Goal: Task Accomplishment & Management: Complete application form

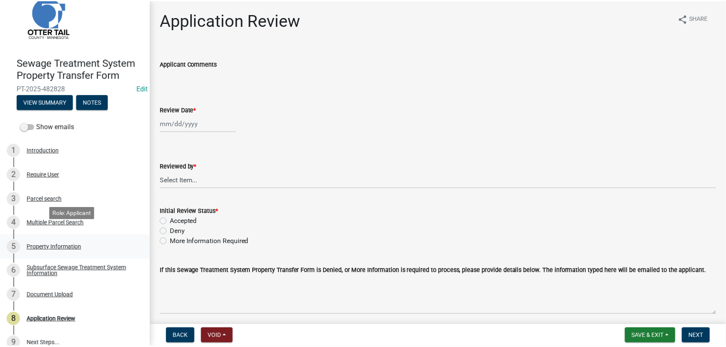
scroll to position [35, 0]
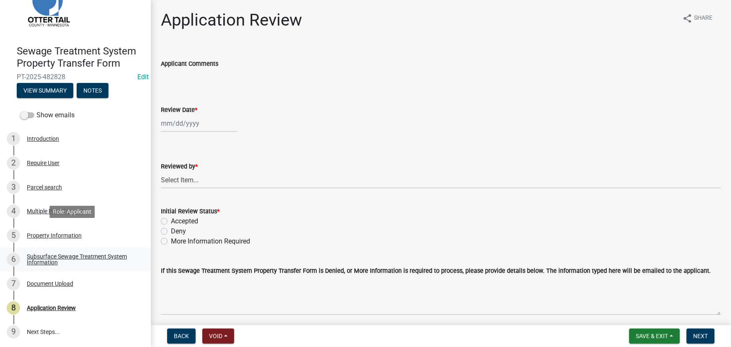
click at [78, 256] on div "Subsurface Sewage Treatment System Information" at bounding box center [82, 260] width 111 height 12
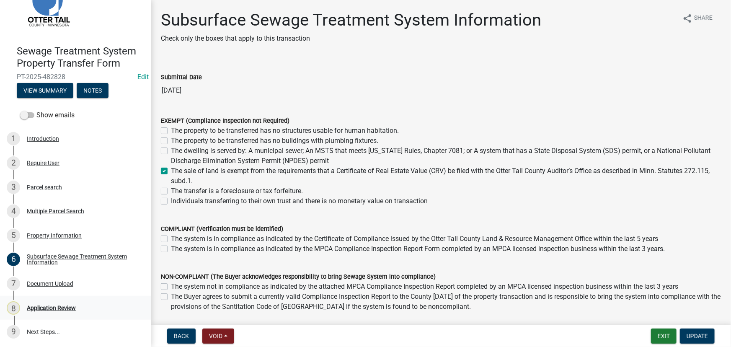
click at [56, 308] on div "Application Review" at bounding box center [51, 308] width 49 height 6
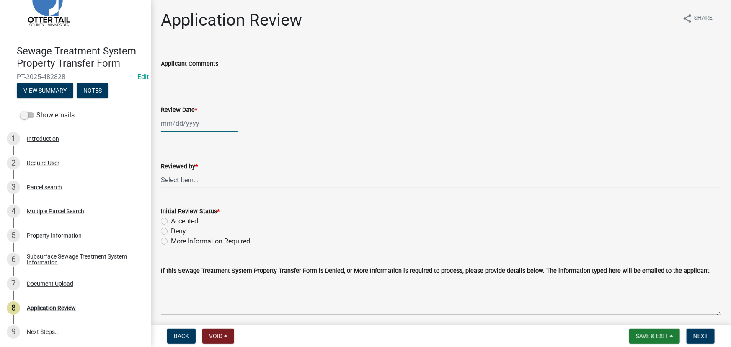
click at [188, 121] on div at bounding box center [199, 123] width 77 height 17
select select "9"
select select "2025"
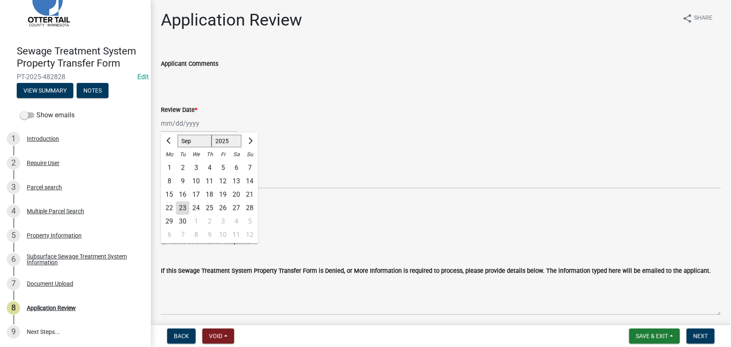
click at [182, 210] on div "23" at bounding box center [182, 208] width 13 height 13
type input "09/23/2025"
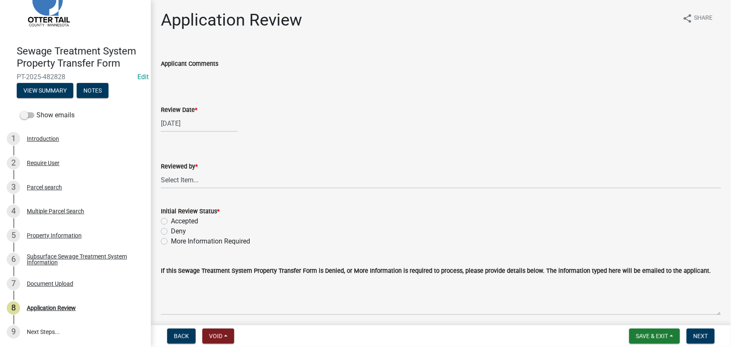
click at [190, 168] on label "Reviewed by *" at bounding box center [179, 167] width 37 height 6
click at [190, 171] on select "Select Item... Alexis Newark Amy Busko Andrea Perales Brittany Tollefson Christ…" at bounding box center [441, 179] width 560 height 17
click at [193, 176] on select "Select Item... Alexis Newark Amy Busko Andrea Perales Brittany Tollefson Christ…" at bounding box center [441, 179] width 560 height 17
click at [161, 171] on select "Select Item... Alexis Newark Amy Busko Andrea Perales Brittany Tollefson Christ…" at bounding box center [441, 179] width 560 height 17
select select "190fd4c8-42ef-492b-a4a0-a0213555944c"
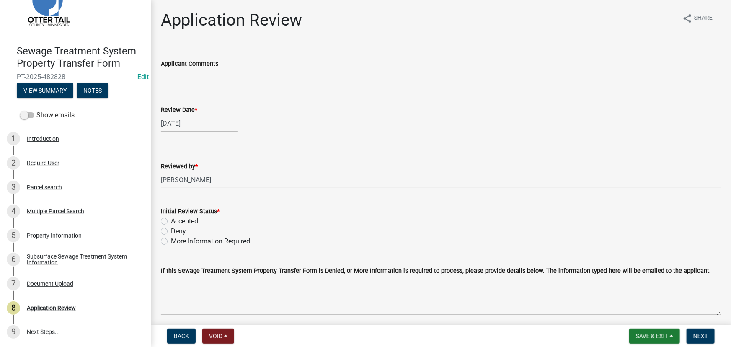
click at [188, 226] on div "Deny" at bounding box center [441, 231] width 560 height 10
click at [192, 218] on label "Accepted" at bounding box center [184, 221] width 27 height 10
click at [176, 218] on input "Accepted" at bounding box center [173, 218] width 5 height 5
radio input "true"
click at [690, 335] on button "Next" at bounding box center [701, 336] width 28 height 15
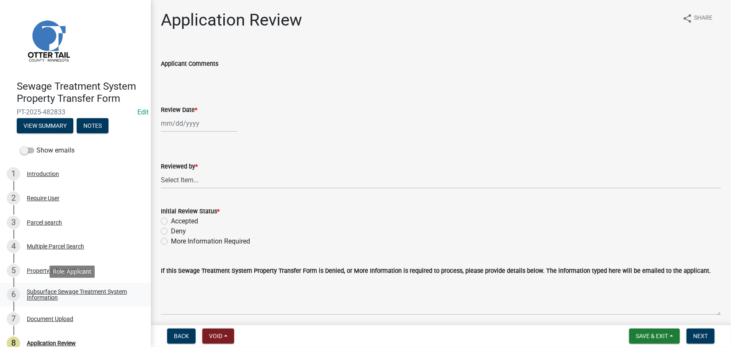
drag, startPoint x: 81, startPoint y: 283, endPoint x: 75, endPoint y: 293, distance: 12.1
click at [75, 291] on link "6 Subsurface Sewage Treatment System Information" at bounding box center [75, 295] width 151 height 24
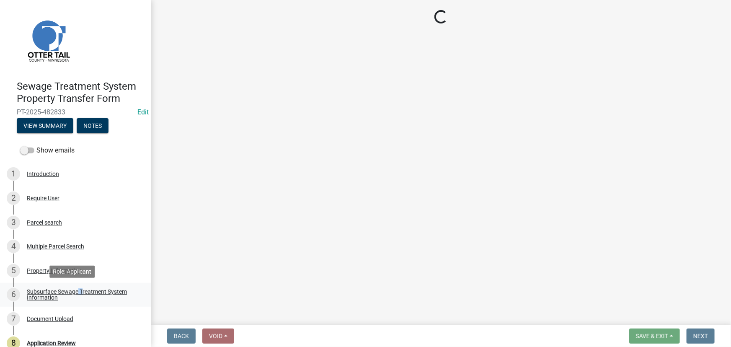
click at [75, 293] on div "Subsurface Sewage Treatment System Information" at bounding box center [82, 295] width 111 height 12
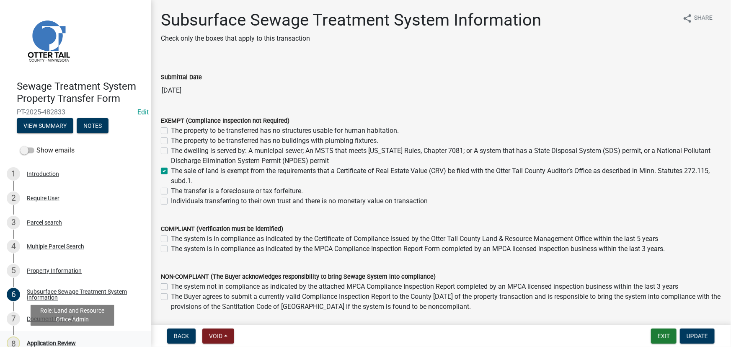
click at [52, 338] on div "8 Application Review" at bounding box center [72, 343] width 131 height 13
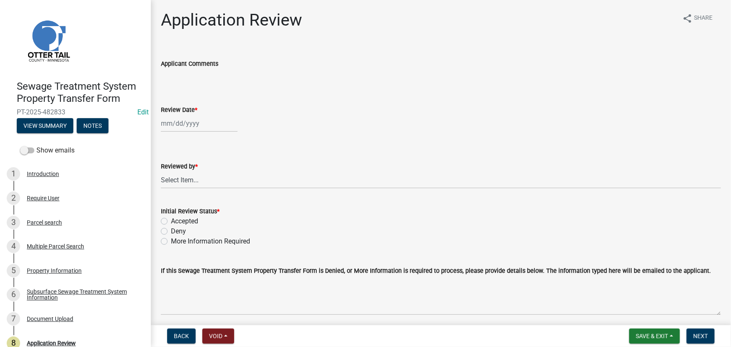
select select "9"
select select "2025"
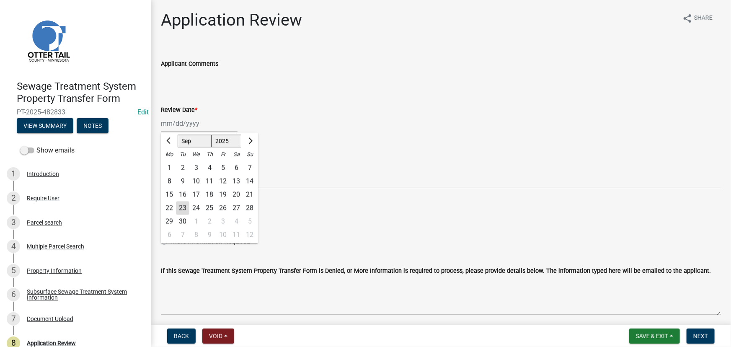
drag, startPoint x: 181, startPoint y: 126, endPoint x: 187, endPoint y: 132, distance: 8.9
click at [181, 126] on div "Jan Feb Mar Apr May Jun Jul Aug Sep Oct Nov Dec 1525 1526 1527 1528 1529 1530 1…" at bounding box center [199, 123] width 77 height 17
click at [182, 208] on div "23" at bounding box center [182, 208] width 13 height 13
type input "09/23/2025"
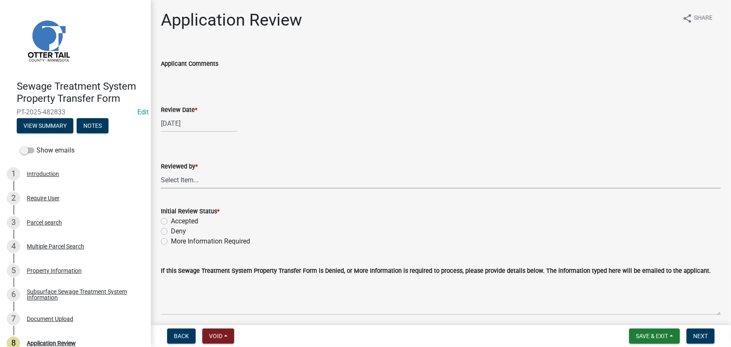
drag, startPoint x: 191, startPoint y: 184, endPoint x: 192, endPoint y: 179, distance: 4.8
click at [191, 184] on select "Select Item... Alexis Newark Amy Busko Andrea Perales Brittany Tollefson Christ…" at bounding box center [441, 179] width 560 height 17
click at [161, 171] on select "Select Item... Alexis Newark Amy Busko Andrea Perales Brittany Tollefson Christ…" at bounding box center [441, 179] width 560 height 17
select select "190fd4c8-42ef-492b-a4a0-a0213555944c"
click at [189, 222] on label "Accepted" at bounding box center [184, 221] width 27 height 10
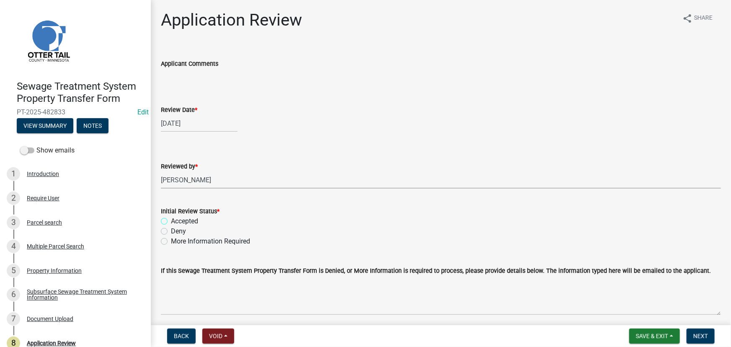
click at [176, 222] on input "Accepted" at bounding box center [173, 218] width 5 height 5
radio input "true"
click at [698, 331] on button "Next" at bounding box center [701, 336] width 28 height 15
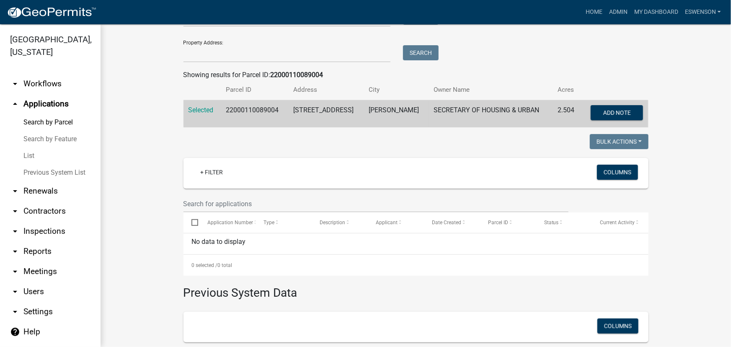
scroll to position [114, 0]
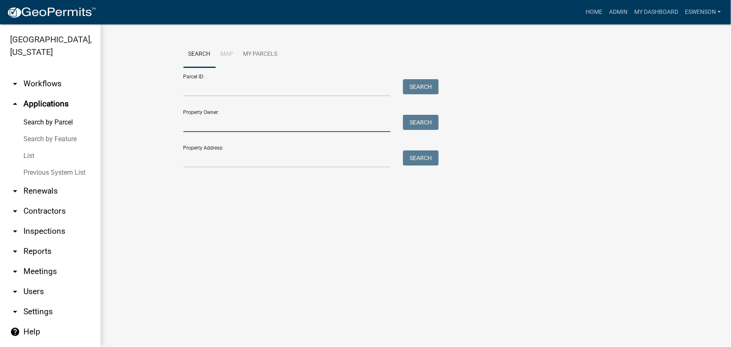
drag, startPoint x: 219, startPoint y: 119, endPoint x: 215, endPoint y: 127, distance: 9.2
click at [219, 119] on input "Property Owner:" at bounding box center [287, 123] width 207 height 17
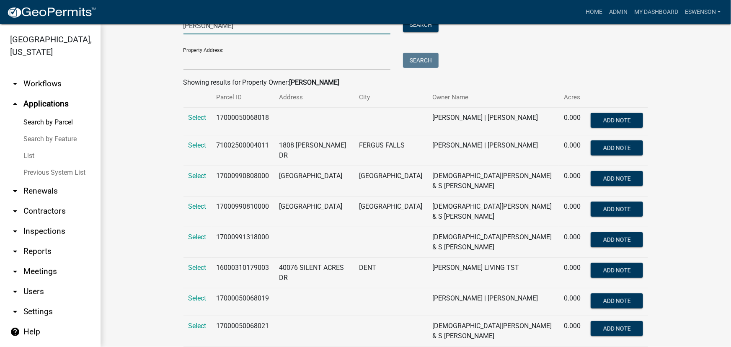
scroll to position [91, 0]
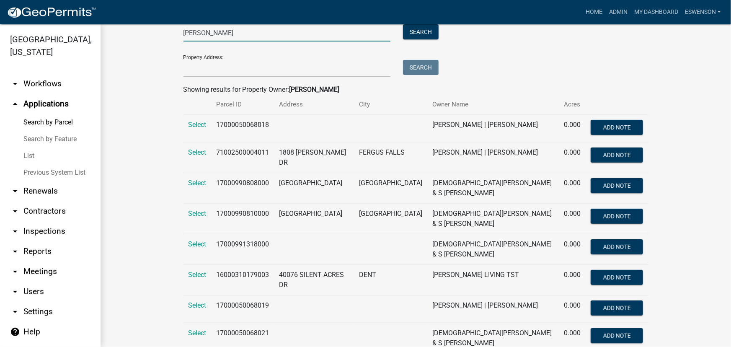
type input "scheel"
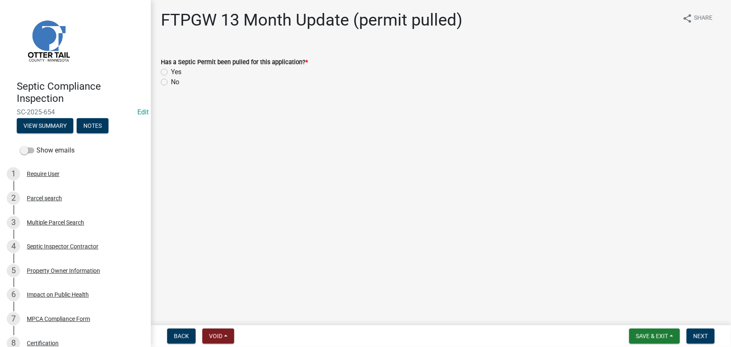
scroll to position [84, 0]
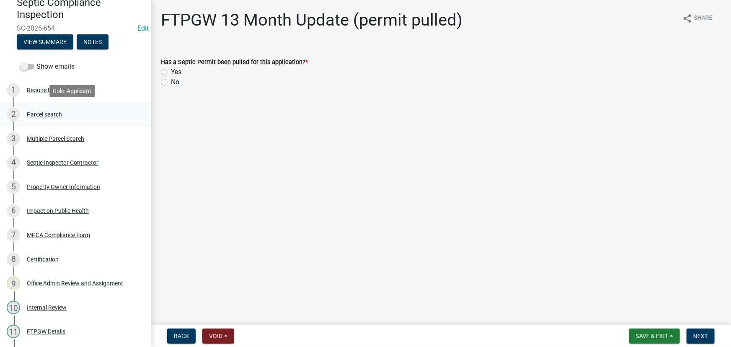
click at [44, 116] on div "Parcel search" at bounding box center [44, 115] width 35 height 6
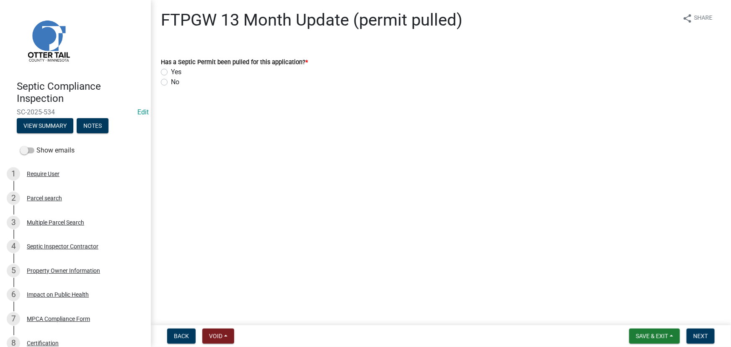
scroll to position [180, 0]
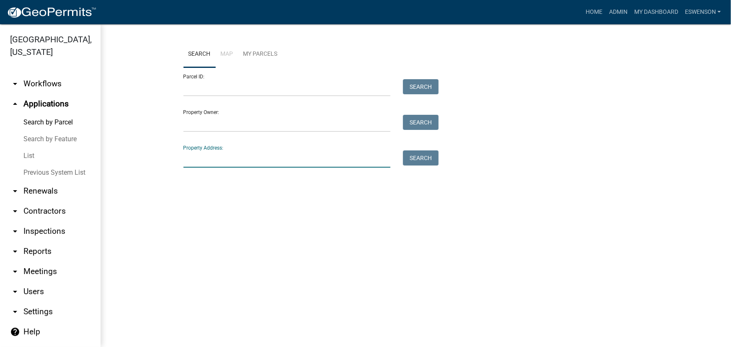
click at [210, 157] on input "Property Address:" at bounding box center [287, 158] width 207 height 17
type input "43336"
click at [425, 156] on button "Search" at bounding box center [421, 157] width 36 height 15
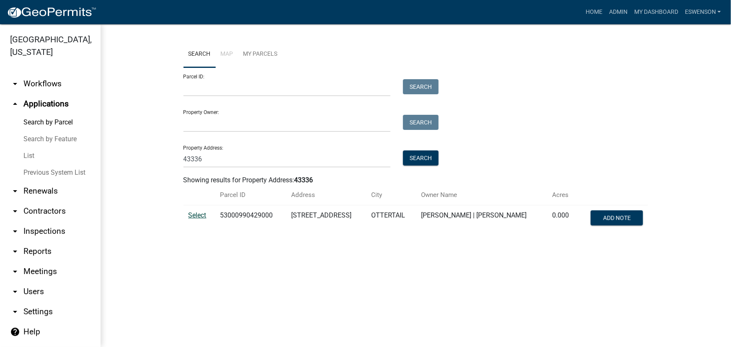
click at [191, 218] on span "Select" at bounding box center [198, 215] width 18 height 8
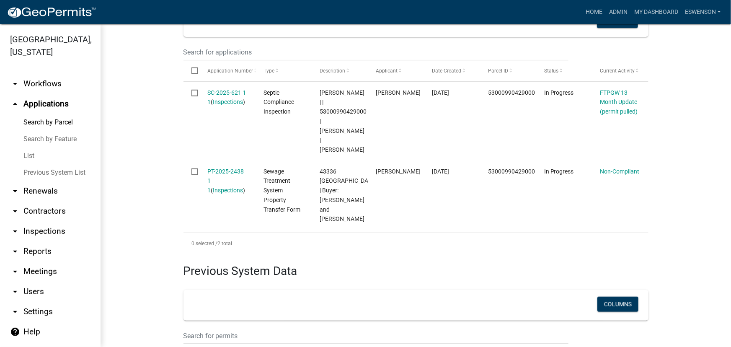
scroll to position [267, 0]
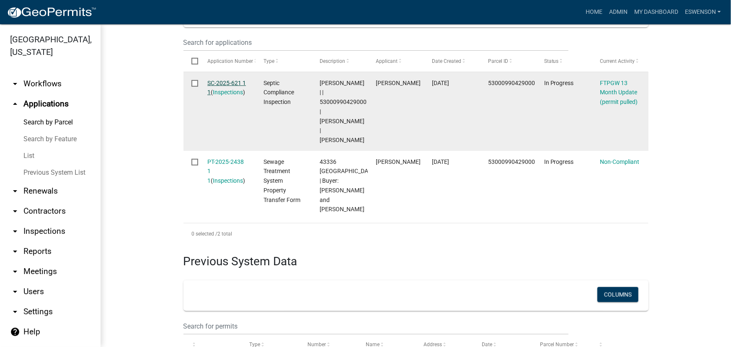
click at [218, 81] on link "SC-2025-621 1 1" at bounding box center [226, 88] width 39 height 16
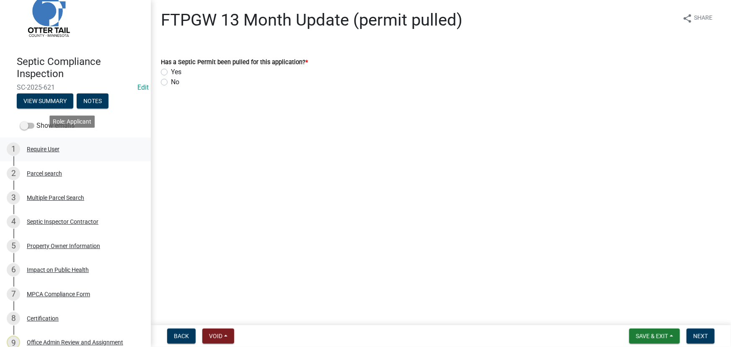
scroll to position [38, 0]
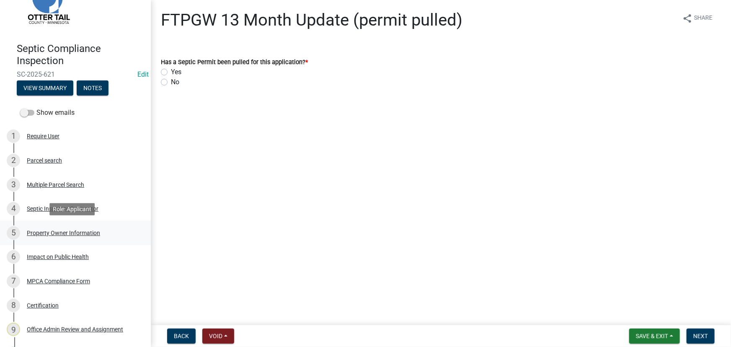
click at [59, 231] on div "Property Owner Information" at bounding box center [63, 233] width 73 height 6
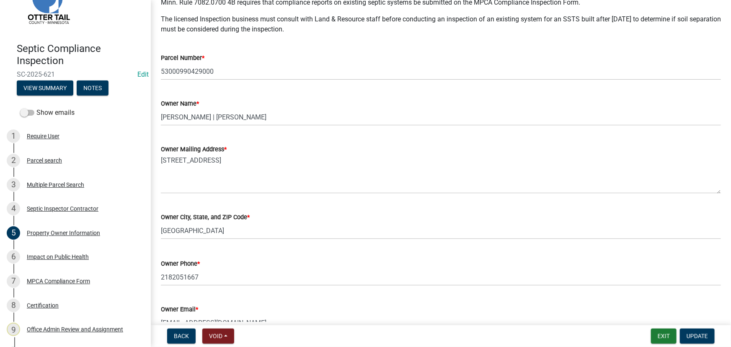
scroll to position [21, 0]
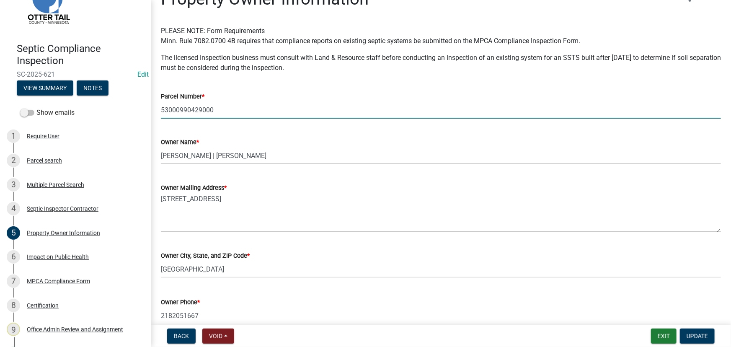
click at [189, 106] on input "53000990429000" at bounding box center [441, 109] width 560 height 17
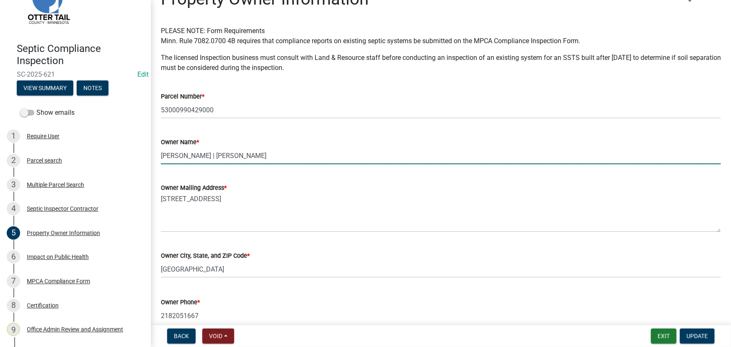
click at [221, 158] on input "HOWARD E HEATH | NORMA J HEATH" at bounding box center [441, 155] width 560 height 17
click at [202, 155] on input "HOWARD E HEATH | NORMA J HEATH" at bounding box center [441, 155] width 560 height 17
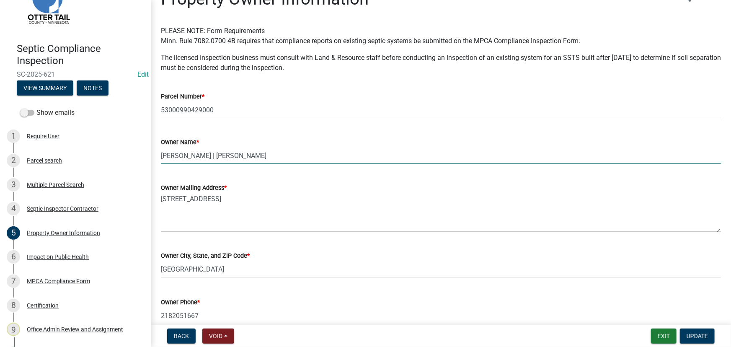
click at [202, 155] on input "HOWARD E HEATH | NORMA J HEATH" at bounding box center [441, 155] width 560 height 17
type input "Darrin Riley"
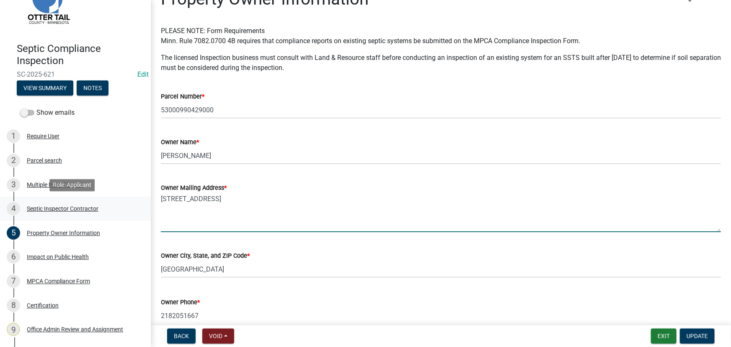
drag, startPoint x: 280, startPoint y: 203, endPoint x: 130, endPoint y: 200, distance: 150.1
click at [130, 200] on div "Septic Compliance Inspection SC-2025-621 Edit View Summary Notes Show emails 1 …" at bounding box center [365, 173] width 731 height 347
type textarea "43336 LONG LAKE LN"
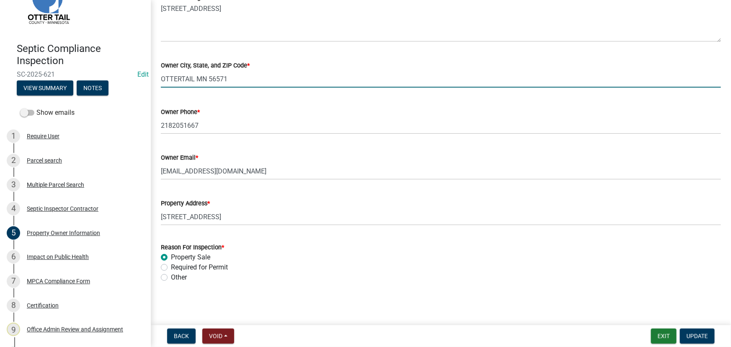
scroll to position [212, 0]
type input "OTTERTAIL MN 56571"
click at [705, 342] on button "Update" at bounding box center [697, 336] width 35 height 15
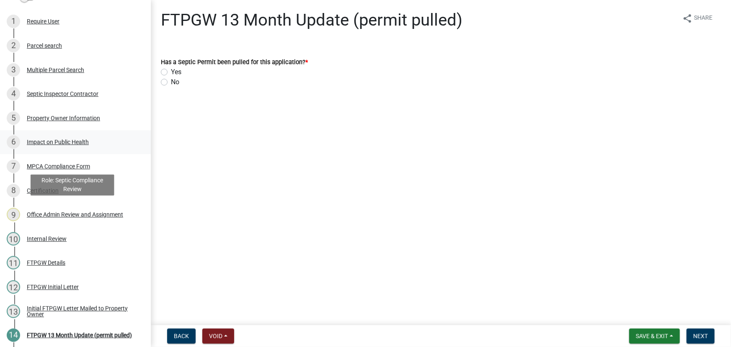
scroll to position [180, 0]
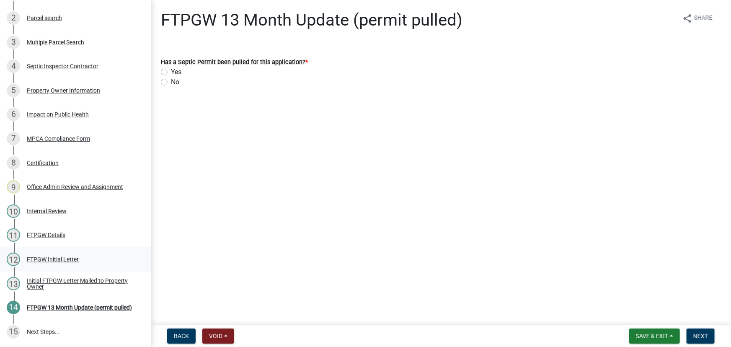
click at [56, 258] on div "FTPGW Initial Letter" at bounding box center [53, 260] width 52 height 6
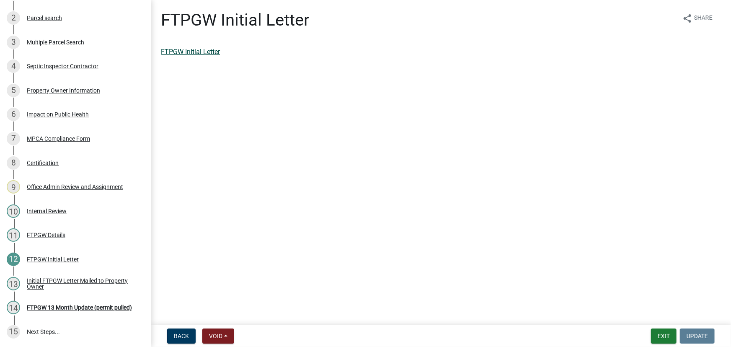
click at [202, 52] on link "FTPGW Initial Letter" at bounding box center [190, 52] width 59 height 8
click at [65, 281] on div "Initial FTPGW Letter Mailed to Property Owner" at bounding box center [82, 284] width 111 height 12
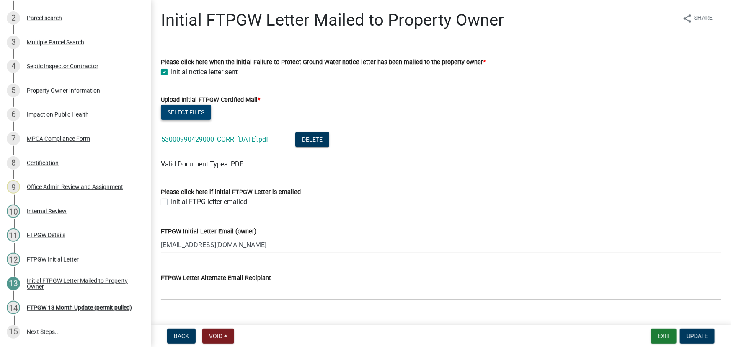
click at [190, 114] on button "Select files" at bounding box center [186, 112] width 50 height 15
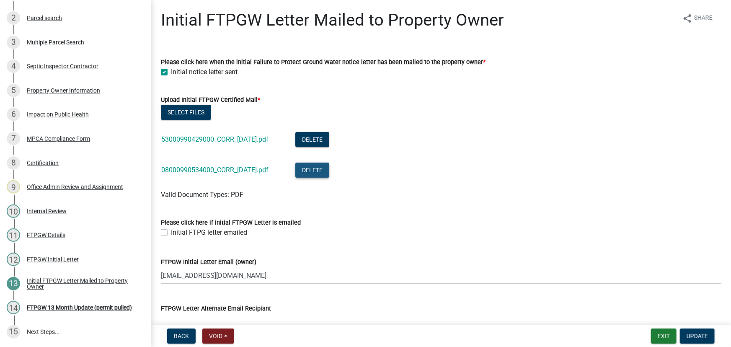
click at [329, 170] on button "Delete" at bounding box center [313, 170] width 34 height 15
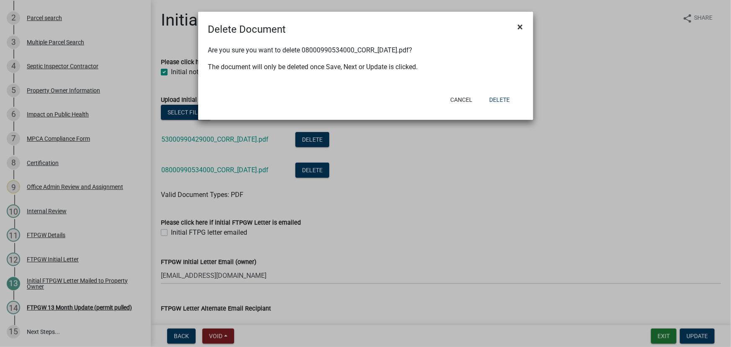
click at [520, 29] on span "×" at bounding box center [520, 27] width 5 height 12
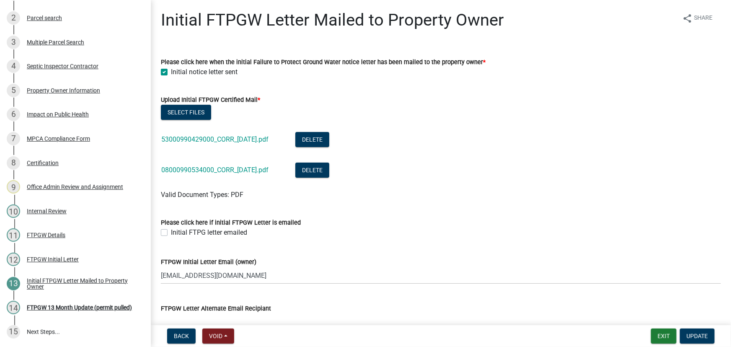
click at [159, 140] on div "Select files 53000990429000_CORR_2025-9-16.pdf Delete 08000990534000_CORR_2025-…" at bounding box center [441, 152] width 573 height 95
drag, startPoint x: 159, startPoint y: 140, endPoint x: 207, endPoint y: 140, distance: 48.2
click at [213, 140] on div "Select files 53000990429000_CORR_2025-9-16.pdf Delete 08000990534000_CORR_2025-…" at bounding box center [441, 152] width 573 height 95
copy link "53000990429000"
click at [319, 168] on button "Delete" at bounding box center [313, 170] width 34 height 15
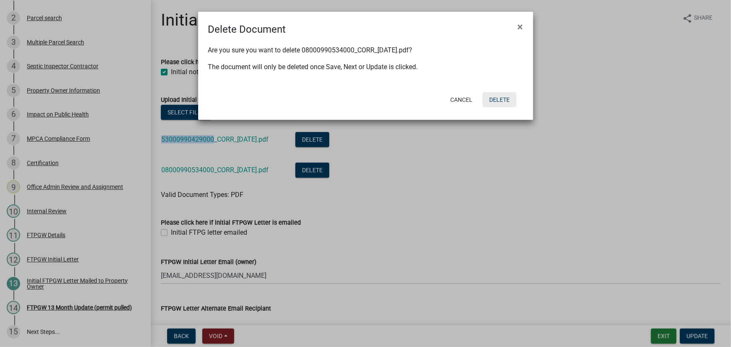
click at [506, 99] on button "Delete" at bounding box center [500, 99] width 34 height 15
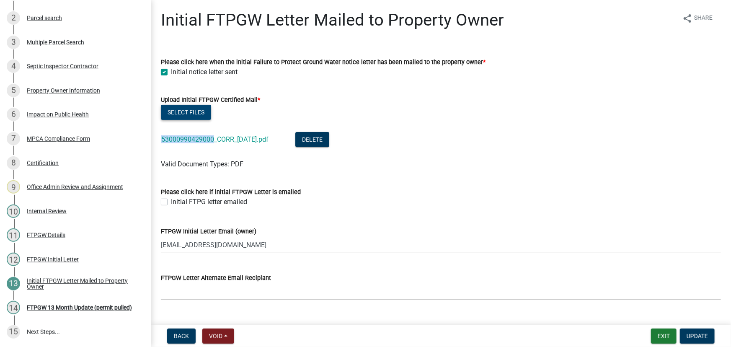
click at [187, 113] on button "Select files" at bounding box center [186, 112] width 50 height 15
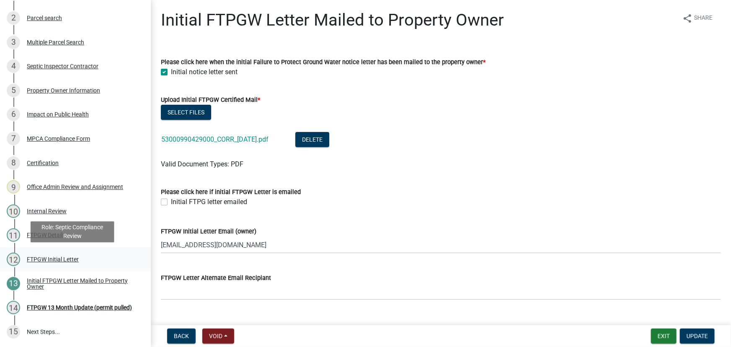
click at [45, 255] on div "12 FTPGW Initial Letter" at bounding box center [72, 259] width 131 height 13
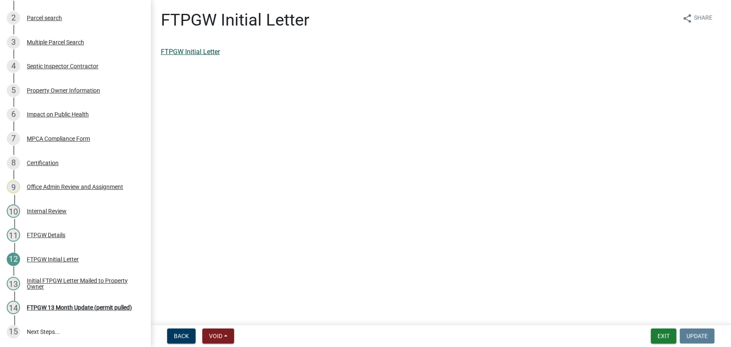
click at [203, 50] on link "FTPGW Initial Letter" at bounding box center [190, 52] width 59 height 8
click at [44, 273] on link "13 Initial FTPGW Letter Mailed to Property Owner" at bounding box center [75, 284] width 151 height 24
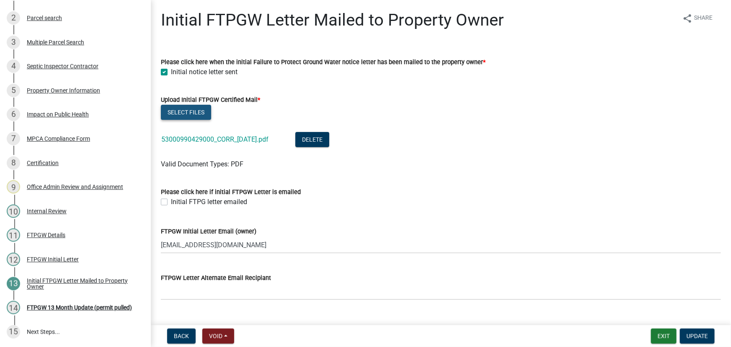
click at [197, 113] on button "Select files" at bounding box center [186, 112] width 50 height 15
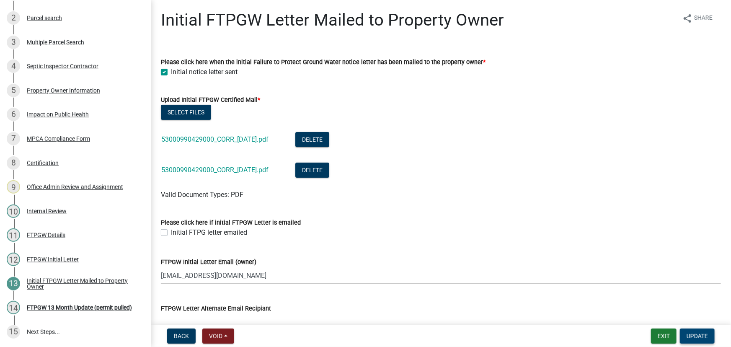
click at [703, 335] on span "Update" at bounding box center [697, 336] width 21 height 7
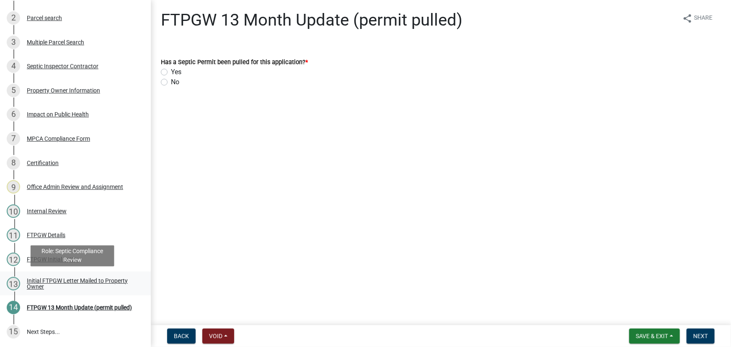
click at [39, 275] on link "13 Initial FTPGW Letter Mailed to Property Owner" at bounding box center [75, 284] width 151 height 24
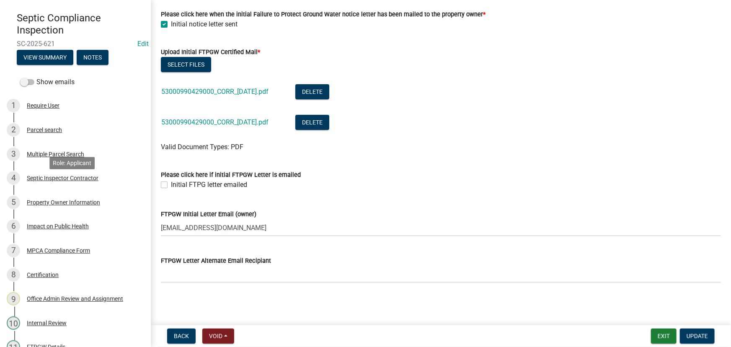
scroll to position [66, 0]
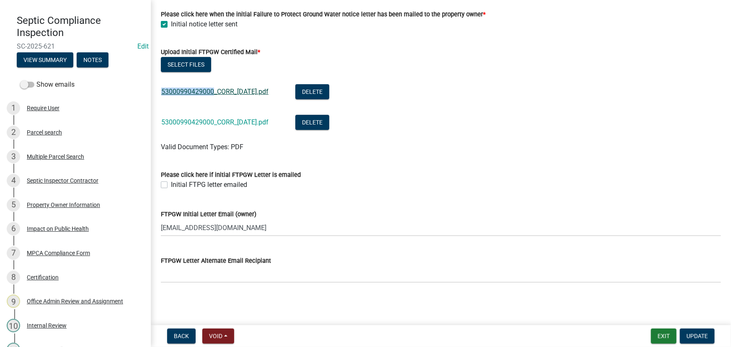
drag, startPoint x: 157, startPoint y: 92, endPoint x: 213, endPoint y: 94, distance: 56.2
click at [213, 94] on div "Select files 53000990429000_CORR_2025-9-16.pdf Delete 53000990429000_CORR_2025-…" at bounding box center [441, 104] width 573 height 95
copy link "53000990429000"
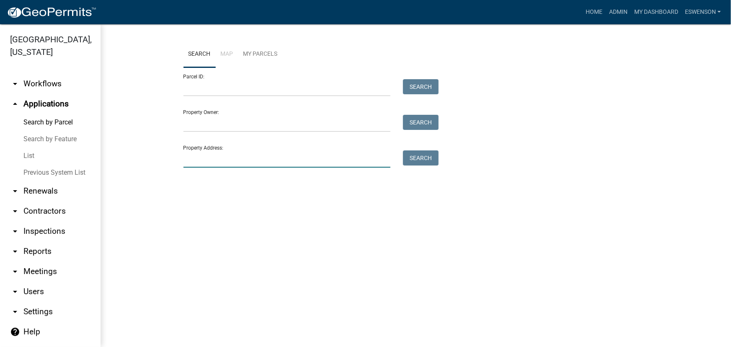
click at [213, 161] on input "Property Address:" at bounding box center [287, 158] width 207 height 17
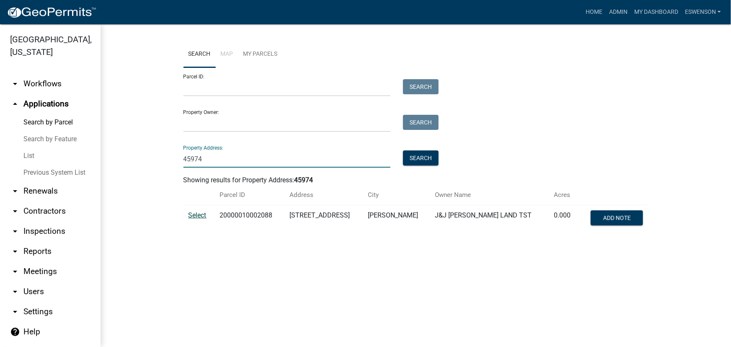
type input "45974"
click at [202, 218] on span "Select" at bounding box center [198, 215] width 18 height 8
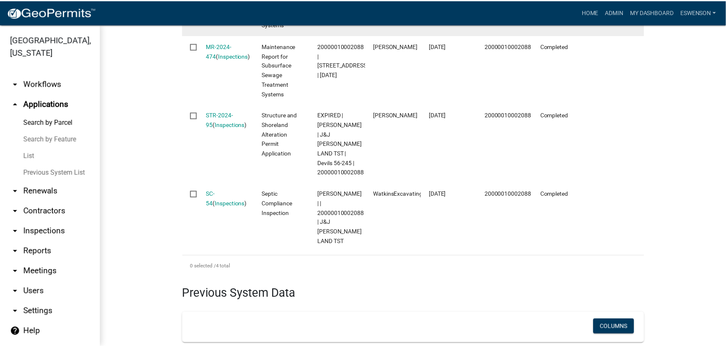
scroll to position [373, 0]
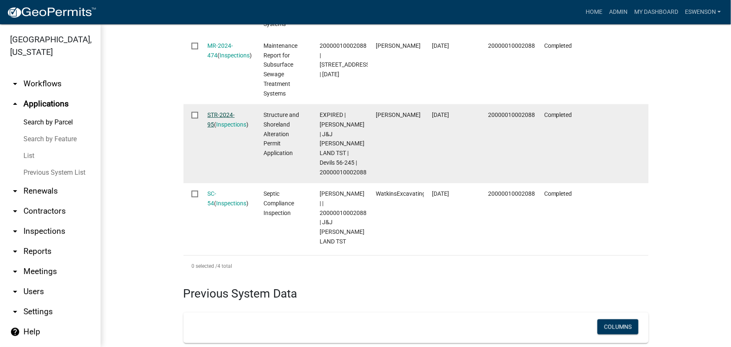
click at [223, 114] on link "STR-2024-95" at bounding box center [220, 120] width 27 height 16
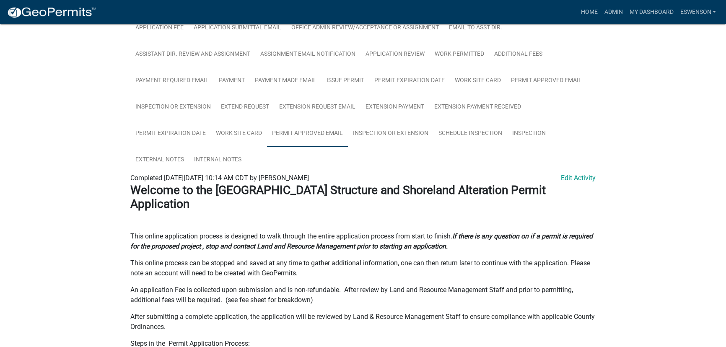
scroll to position [343, 0]
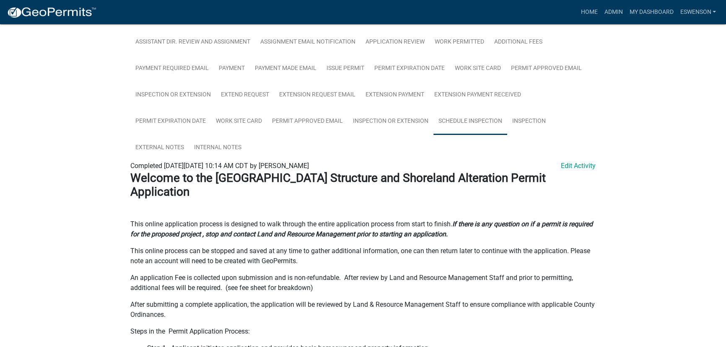
click at [451, 117] on link "Schedule Inspection" at bounding box center [470, 121] width 74 height 27
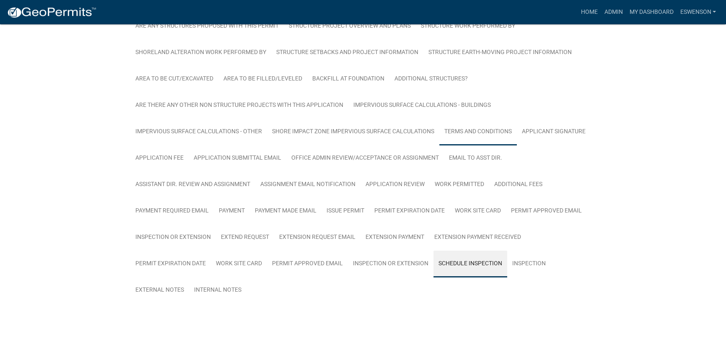
scroll to position [215, 0]
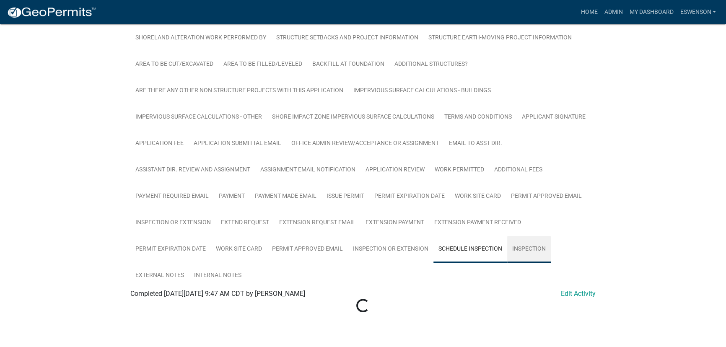
click at [529, 243] on link "Inspection" at bounding box center [529, 249] width 44 height 27
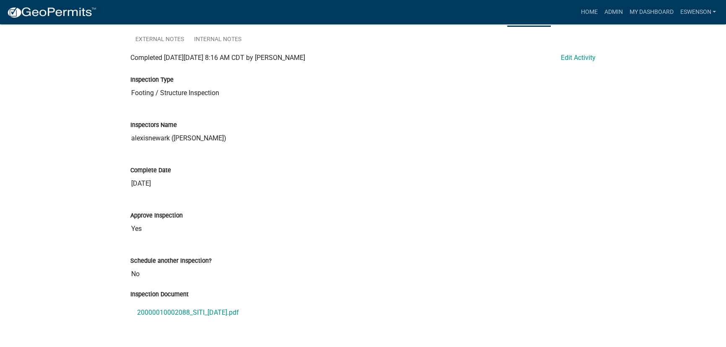
scroll to position [441, 0]
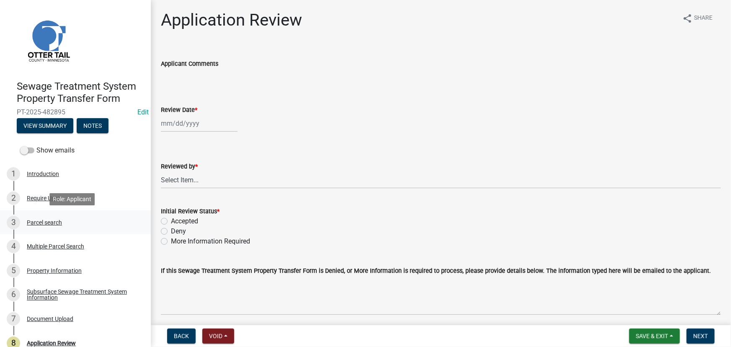
click at [66, 223] on div "3 Parcel search" at bounding box center [72, 222] width 131 height 13
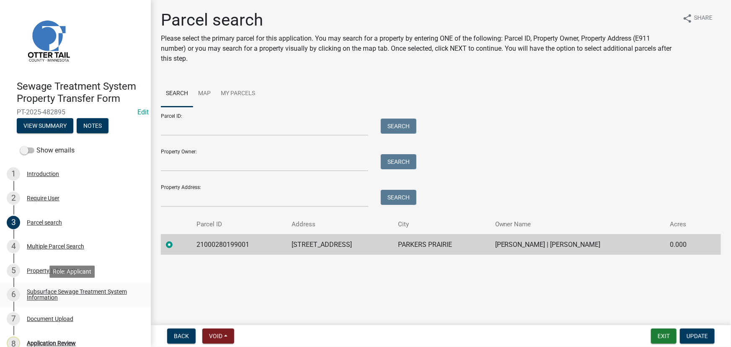
click at [63, 293] on div "Subsurface Sewage Treatment System Information" at bounding box center [82, 295] width 111 height 12
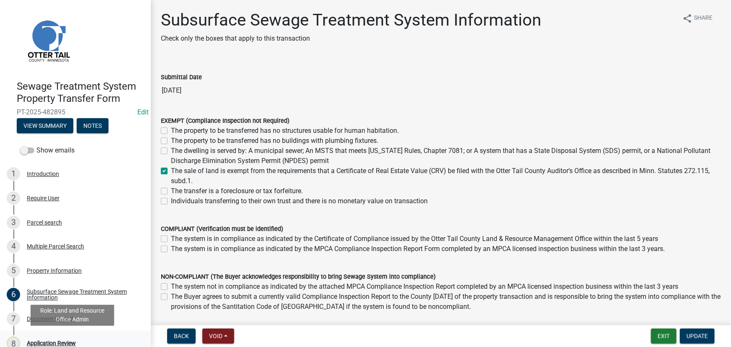
click at [62, 338] on div "8 Application Review" at bounding box center [72, 343] width 131 height 13
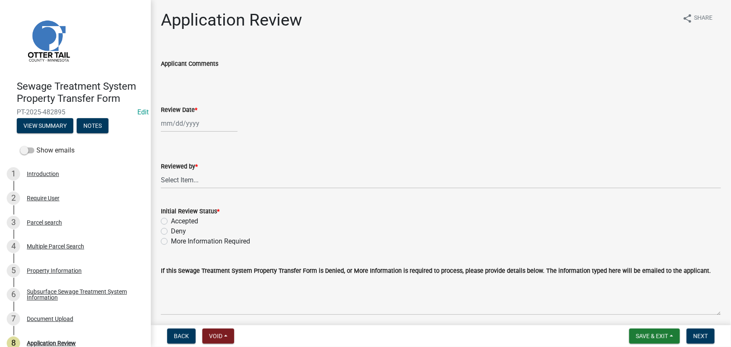
click at [208, 120] on div at bounding box center [199, 123] width 77 height 17
select select "9"
select select "2025"
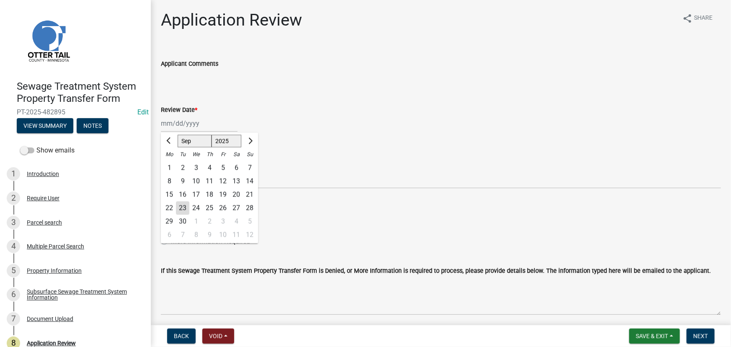
click at [186, 208] on div "23" at bounding box center [182, 208] width 13 height 13
type input "[DATE]"
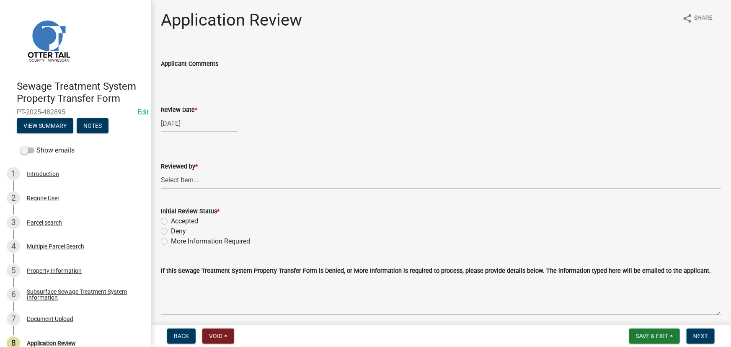
click at [186, 182] on select "Select Item... [PERSON_NAME] [PERSON_NAME] [PERSON_NAME] [PERSON_NAME] [PERSON_…" at bounding box center [441, 179] width 560 height 17
click at [161, 171] on select "Select Item... [PERSON_NAME] [PERSON_NAME] [PERSON_NAME] [PERSON_NAME] [PERSON_…" at bounding box center [441, 179] width 560 height 17
select select "190fd4c8-42ef-492b-a4a0-a0213555944c"
drag, startPoint x: 192, startPoint y: 222, endPoint x: 201, endPoint y: 226, distance: 9.4
click at [192, 222] on label "Accepted" at bounding box center [184, 221] width 27 height 10
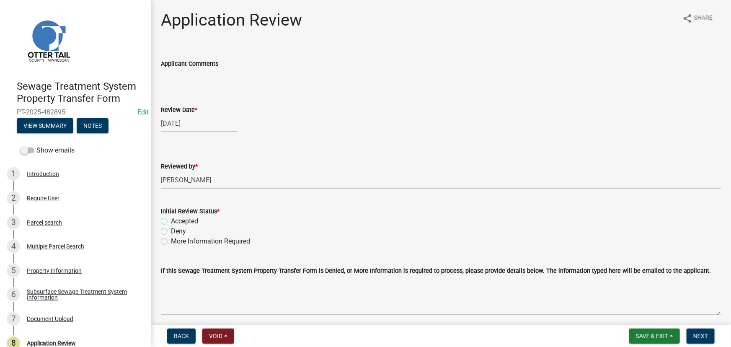
click at [176, 222] on input "Accepted" at bounding box center [173, 218] width 5 height 5
radio input "true"
click at [695, 336] on span "Next" at bounding box center [701, 336] width 15 height 7
